Goal: Communication & Community: Answer question/provide support

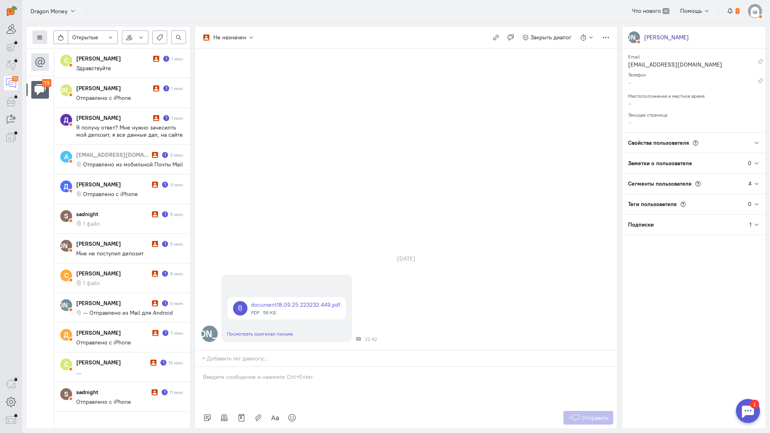
click at [39, 36] on icon at bounding box center [40, 37] width 6 height 6
click at [59, 52] on span "Список пользователей" at bounding box center [78, 53] width 60 height 7
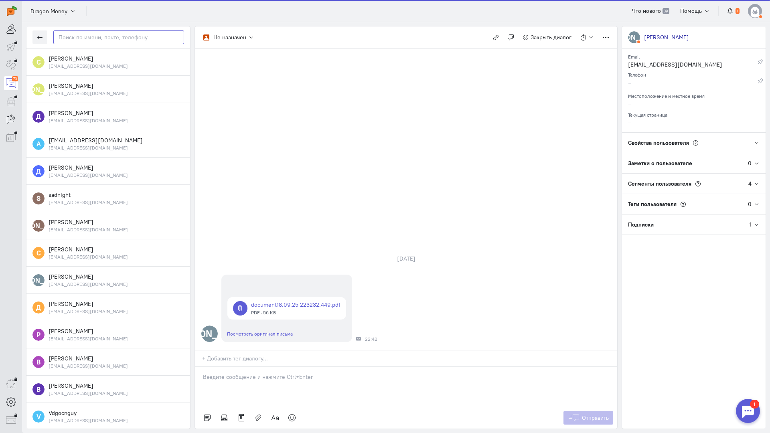
click at [90, 39] on input "text" at bounding box center [118, 37] width 131 height 14
paste input "ramilmirzaliev3"
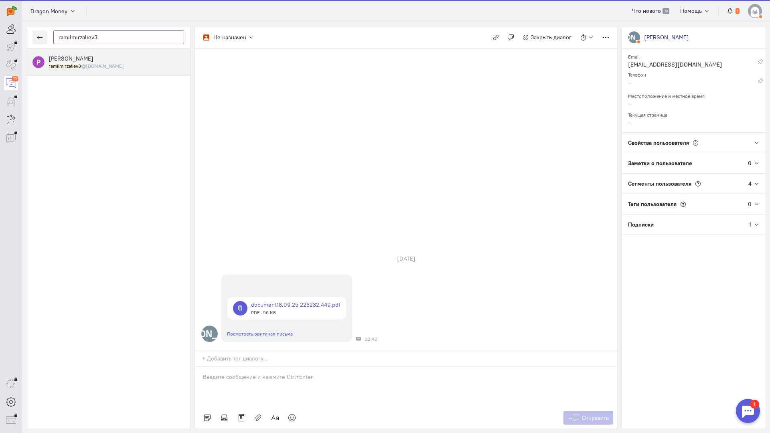
type input "ramilmirzaliev3"
click at [78, 62] on span "[PERSON_NAME]" at bounding box center [71, 58] width 45 height 7
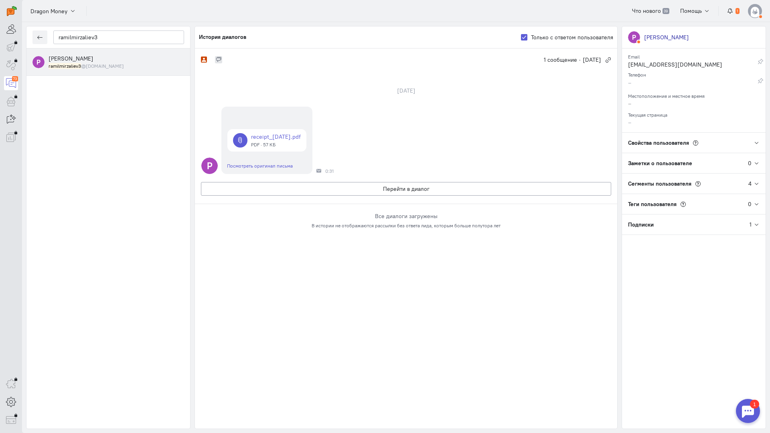
drag, startPoint x: 301, startPoint y: 324, endPoint x: 301, endPoint y: 319, distance: 5.3
click at [301, 324] on div "Не назначен 1 сообщение · [DATE] сентября Р receipt_[DATE].pdf PDF · 57 КБ Посм…" at bounding box center [406, 239] width 422 height 380
click at [348, 189] on button "Перейти в диалог" at bounding box center [406, 189] width 410 height 14
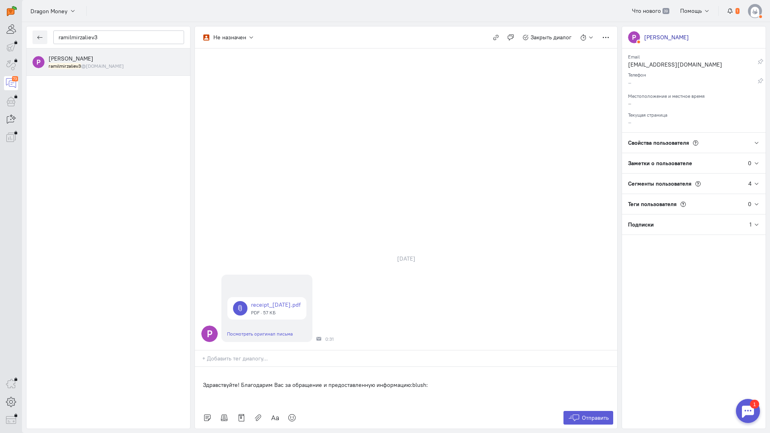
click at [202, 367] on div "Здравствуйте! Благодарим Вас за обращение и предоставленную информацию:blush:" at bounding box center [406, 387] width 422 height 40
click at [592, 411] on button "Отправить" at bounding box center [588, 418] width 50 height 14
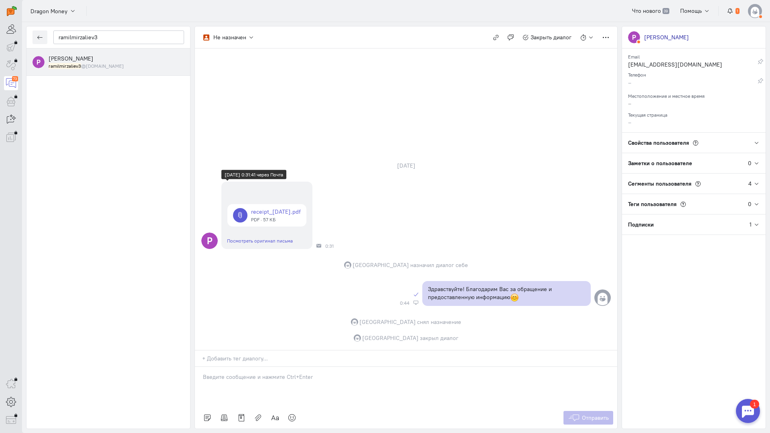
click at [274, 204] on link at bounding box center [266, 215] width 79 height 22
